Goal: Task Accomplishment & Management: Use online tool/utility

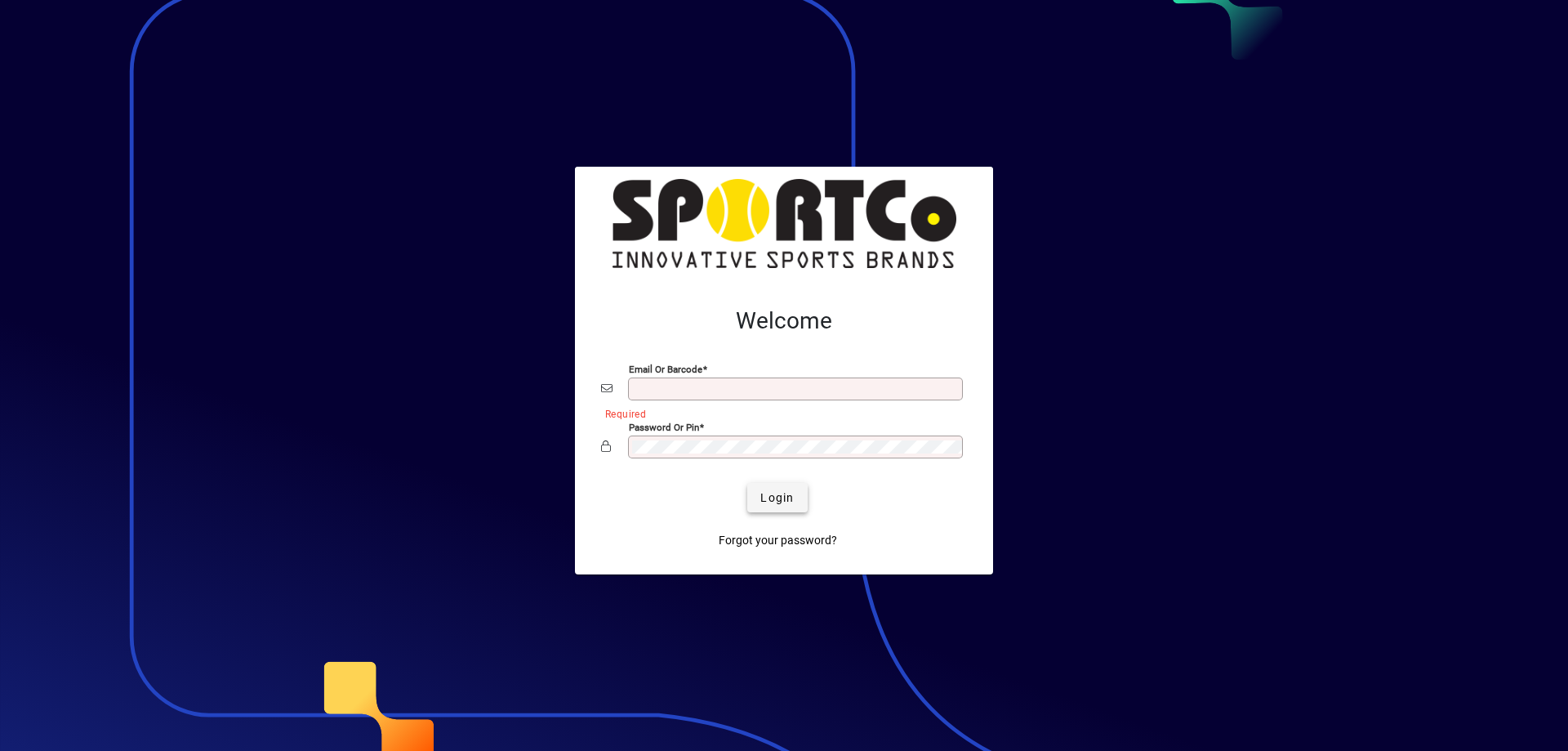
type input "**********"
click at [785, 491] on span "Login" at bounding box center [777, 497] width 34 height 17
